Goal: Information Seeking & Learning: Find specific fact

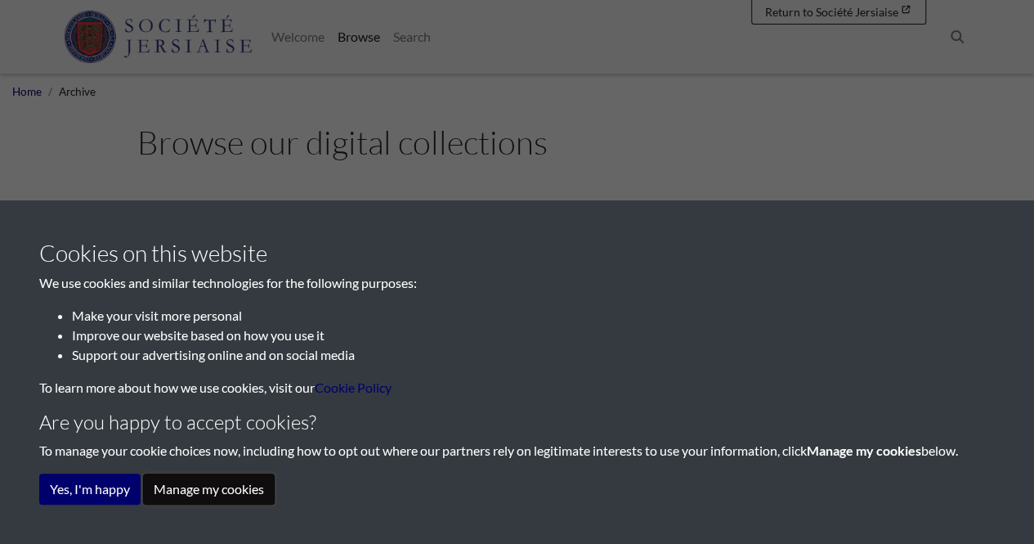
click at [178, 494] on button "Manage my cookies" at bounding box center [209, 488] width 132 height 31
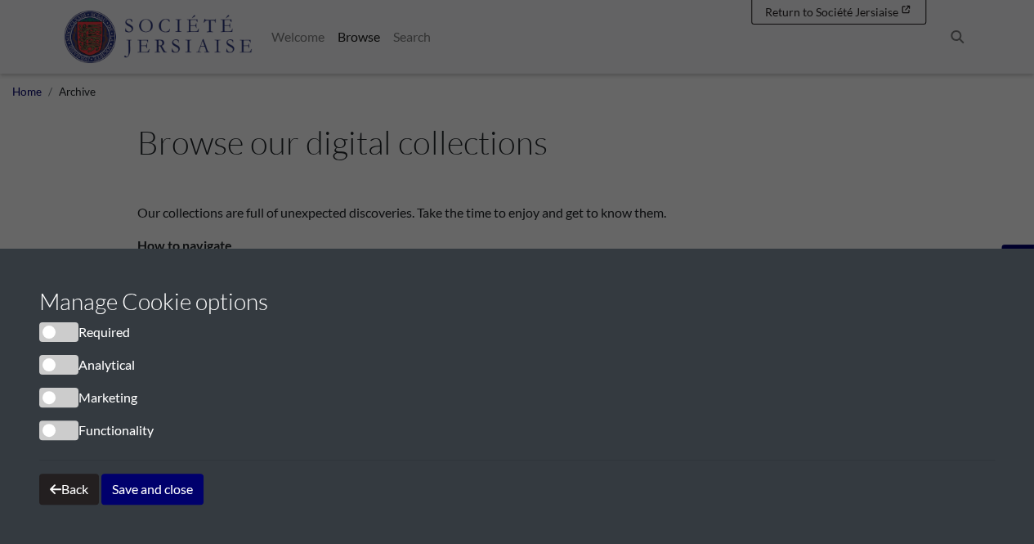
click at [66, 339] on span "cookieconsent" at bounding box center [58, 332] width 39 height 20
click at [69, 370] on span "cookieconsent" at bounding box center [58, 365] width 39 height 20
click at [67, 368] on span "cookieconsent" at bounding box center [58, 365] width 39 height 20
click at [134, 484] on button "Save and close" at bounding box center [152, 488] width 102 height 31
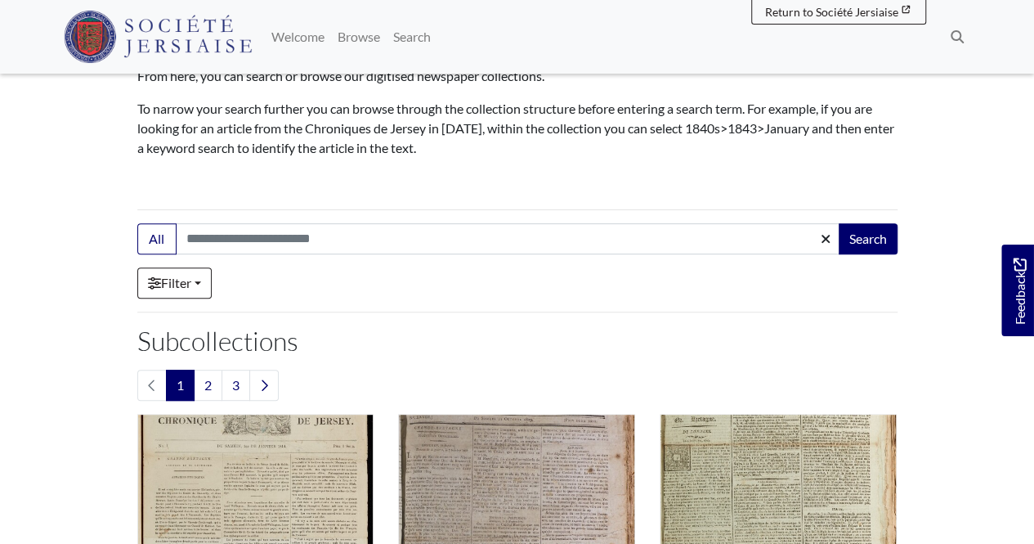
scroll to position [174, 0]
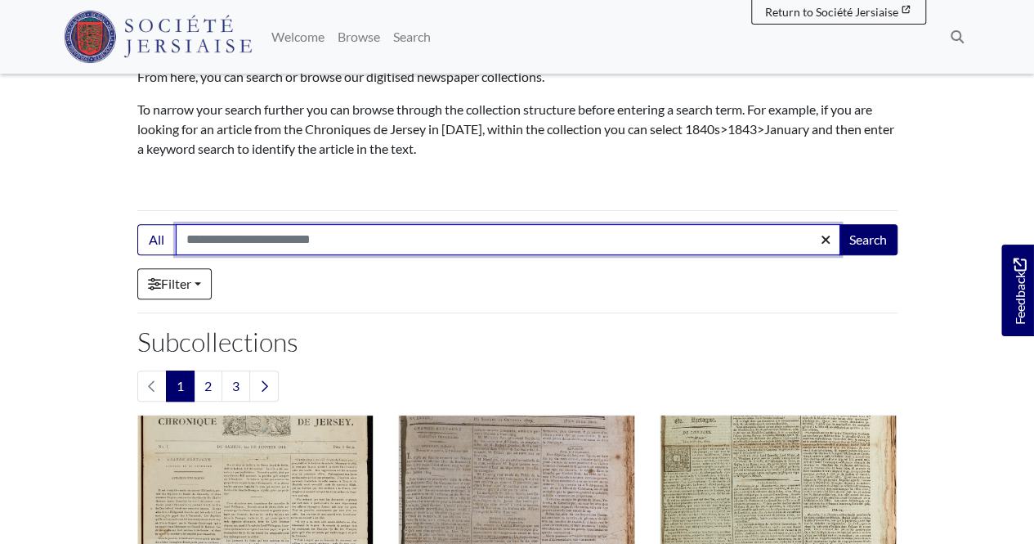
click at [458, 244] on input "Search:" at bounding box center [508, 239] width 665 height 31
type input "******"
click at [839, 224] on button "Search" at bounding box center [868, 239] width 59 height 31
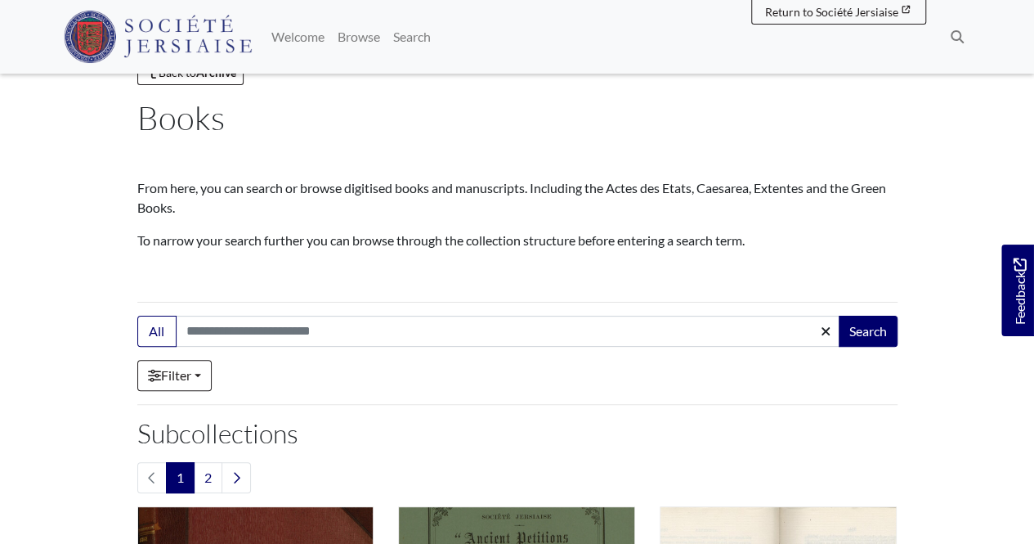
scroll to position [64, 0]
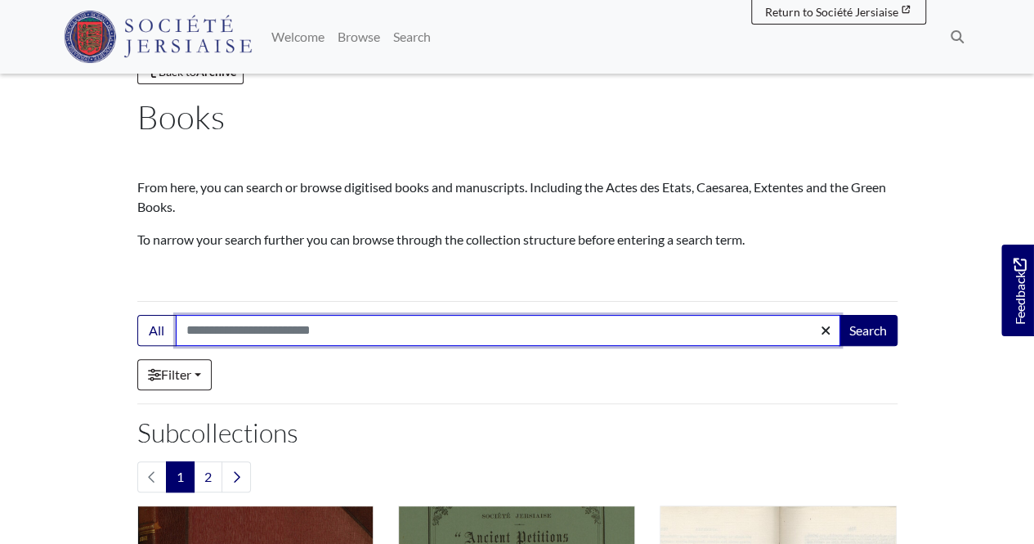
click at [531, 335] on input "Search:" at bounding box center [508, 330] width 665 height 31
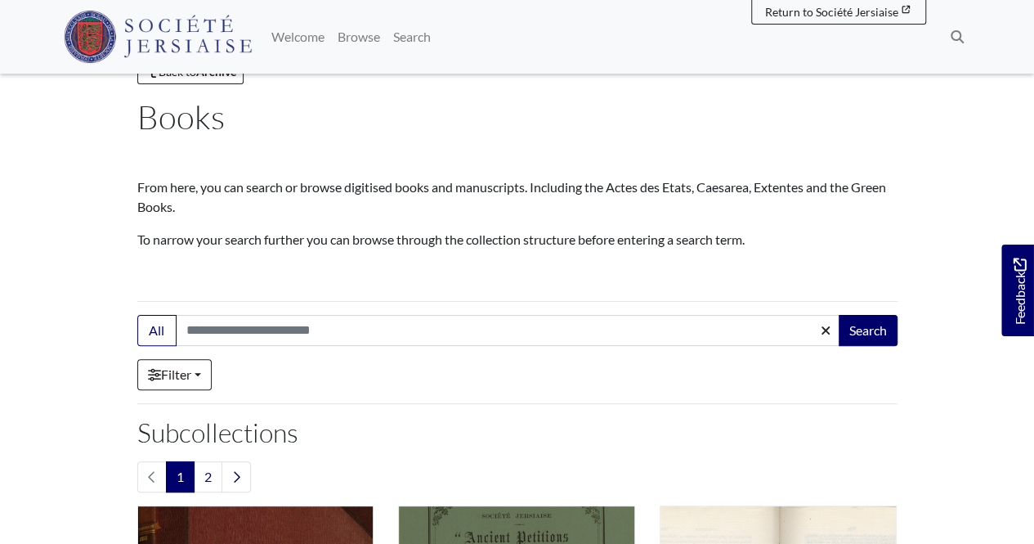
drag, startPoint x: 531, startPoint y: 335, endPoint x: 453, endPoint y: 310, distance: 81.7
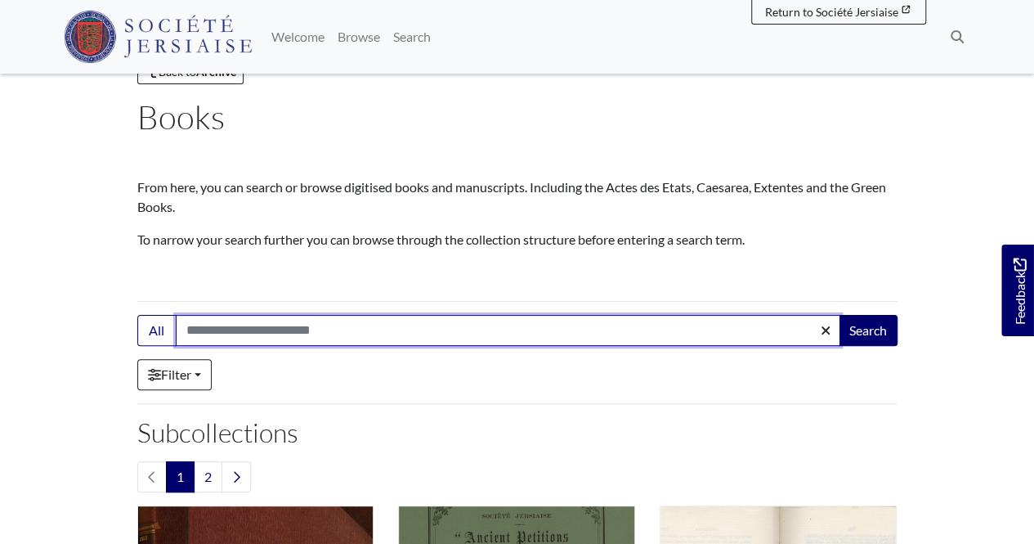
click at [453, 326] on input "Search:" at bounding box center [508, 330] width 665 height 31
type input "******"
click at [839, 315] on button "Search" at bounding box center [868, 330] width 59 height 31
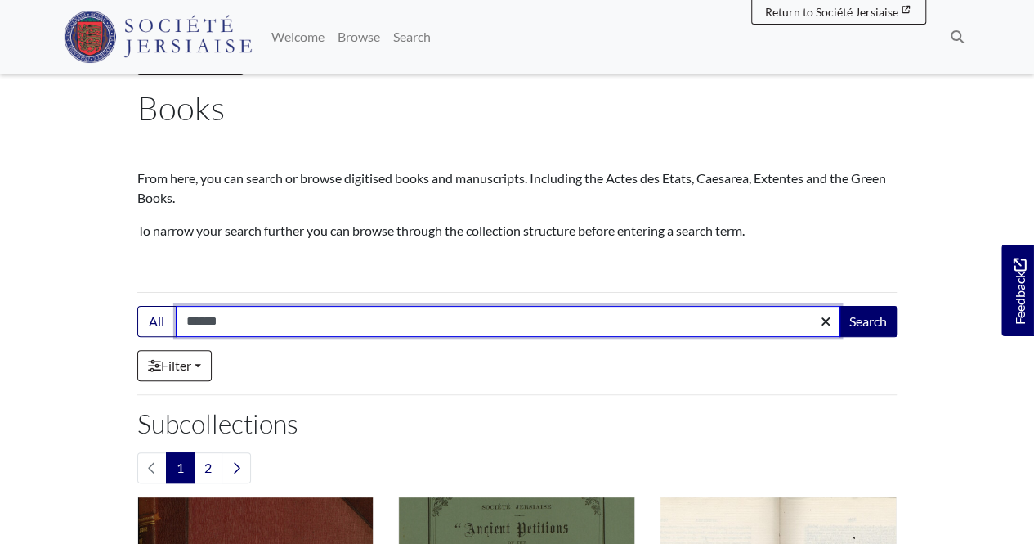
scroll to position [74, 0]
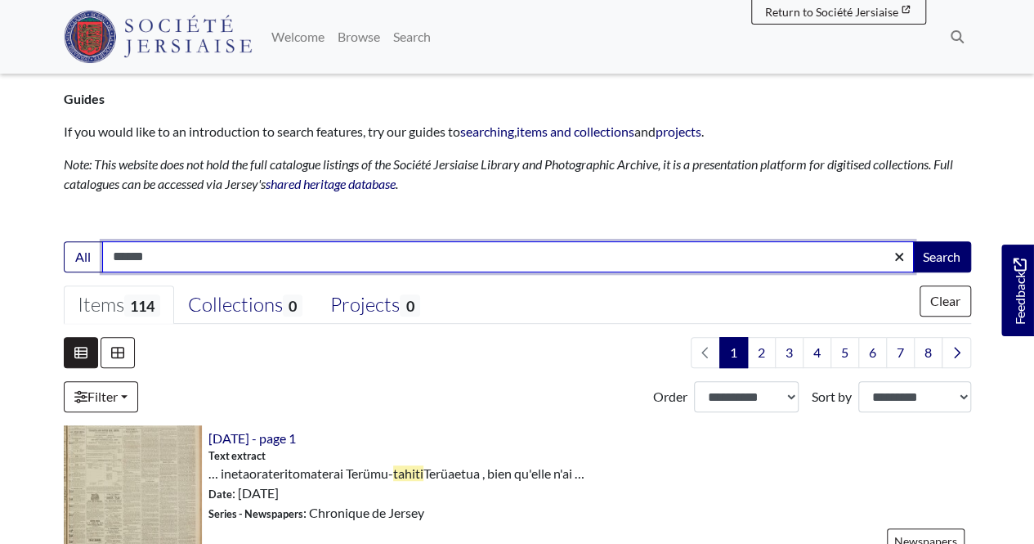
scroll to position [216, 0]
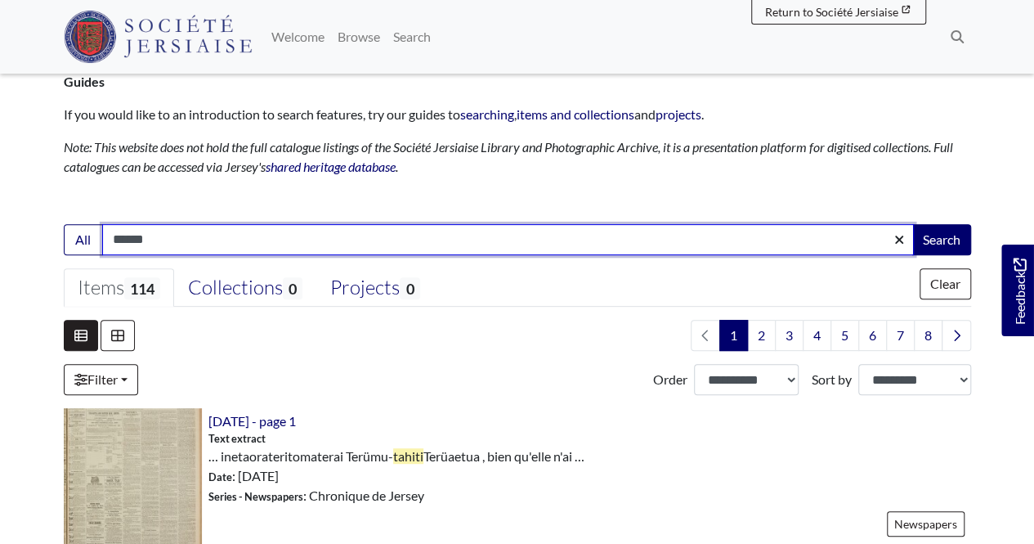
click at [519, 227] on input "******" at bounding box center [508, 239] width 812 height 31
type input "**********"
click at [912, 224] on button "Search" at bounding box center [941, 239] width 59 height 31
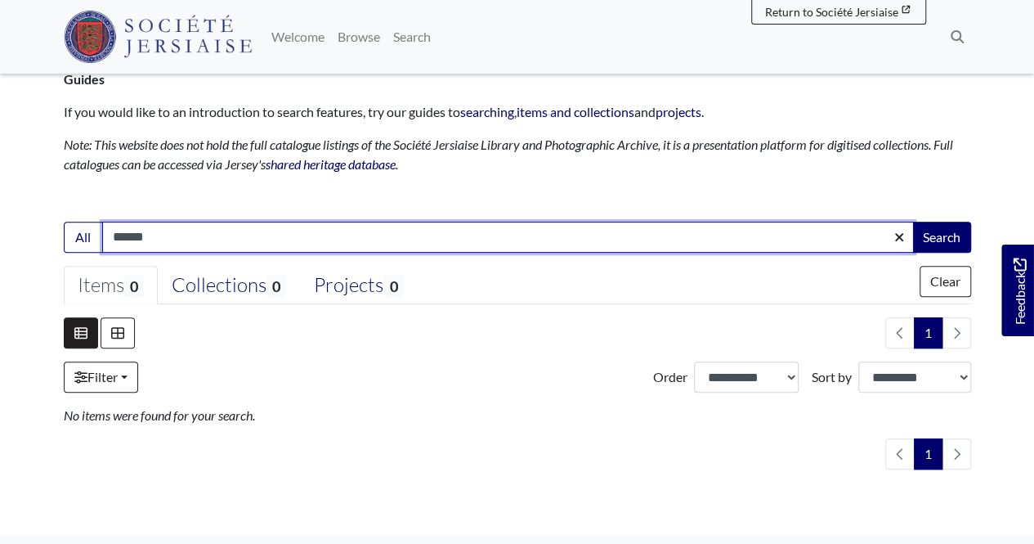
scroll to position [203, 0]
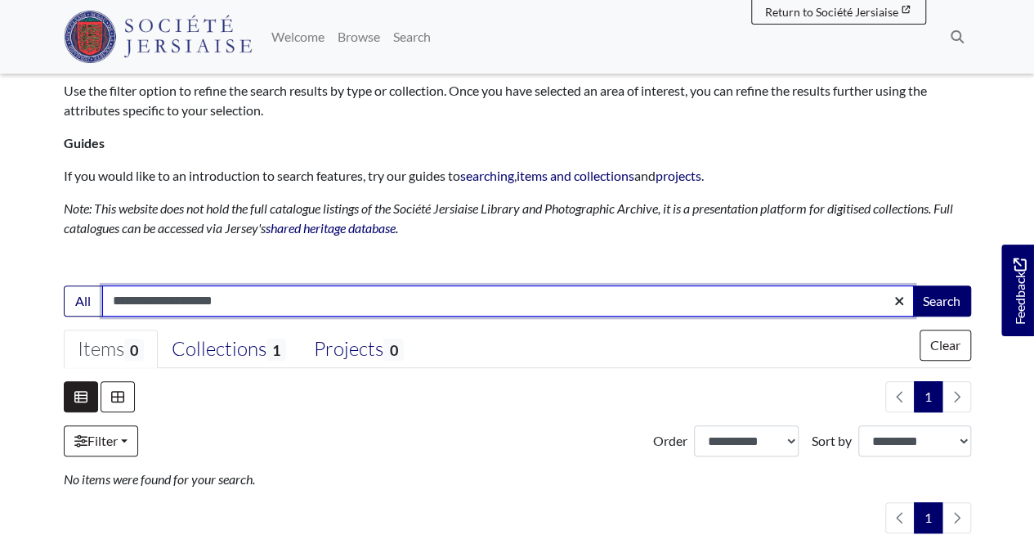
scroll to position [149, 0]
